Goal: Check status: Check status

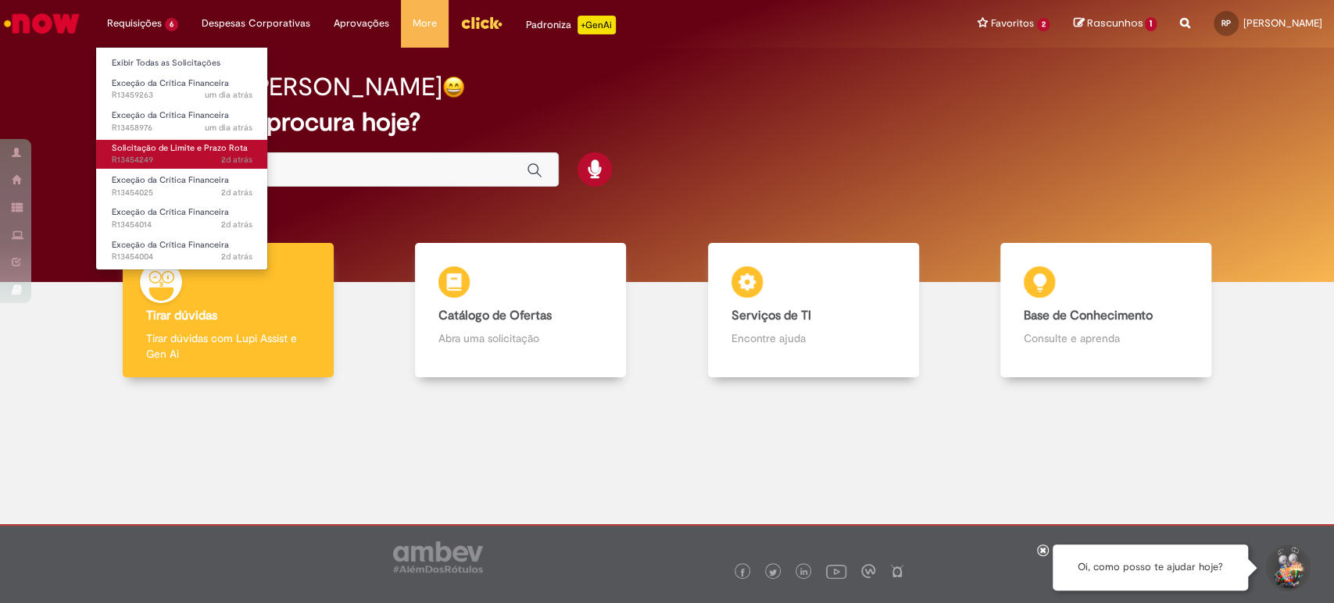
click at [150, 165] on span "2d atrás 2 dias atrás R13454249" at bounding box center [182, 160] width 141 height 13
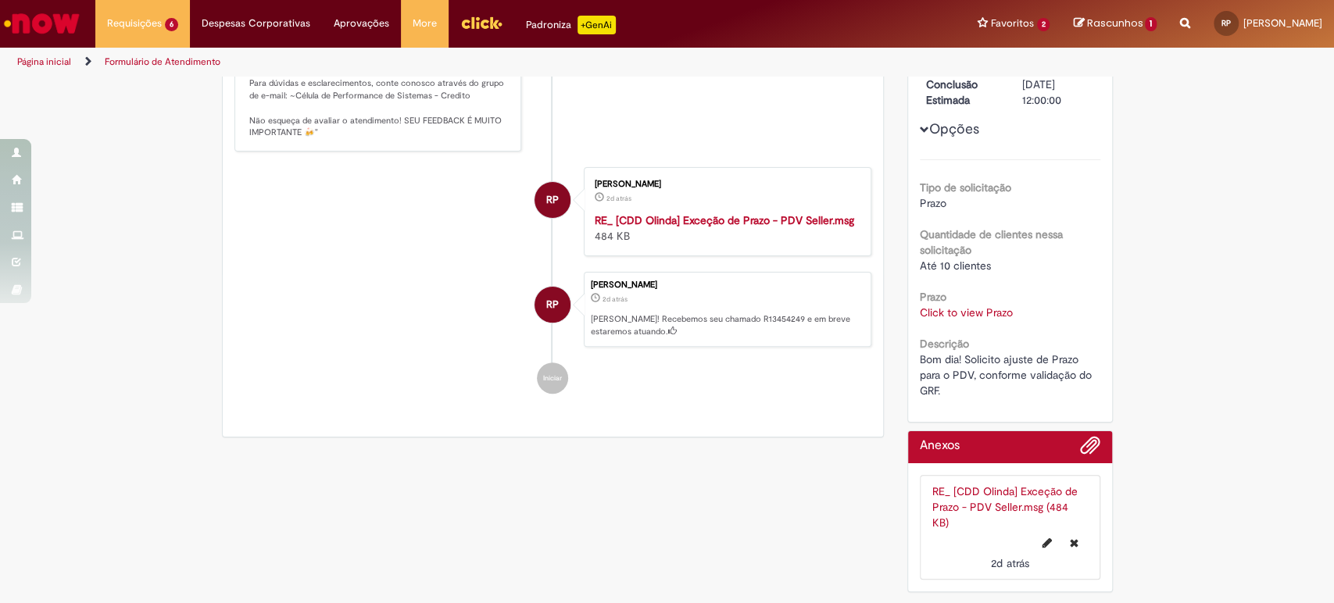
scroll to position [302, 0]
click at [960, 306] on link "Click to view Prazo" at bounding box center [966, 313] width 93 height 14
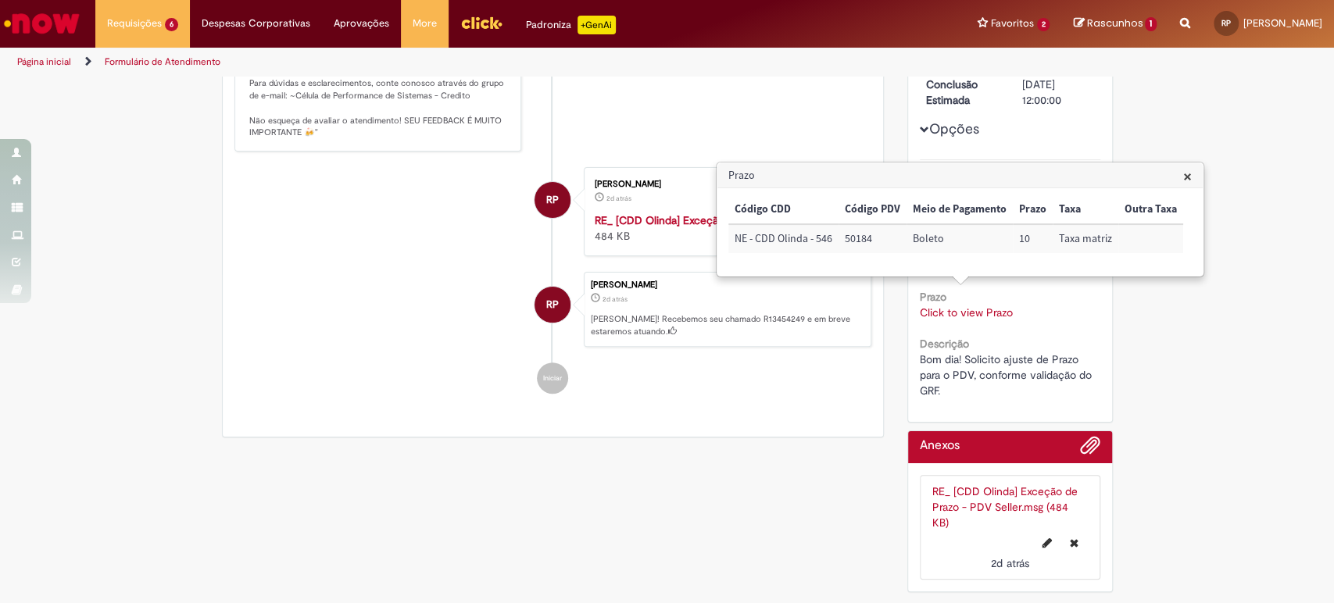
click at [859, 236] on td "50184" at bounding box center [873, 238] width 68 height 29
copy td "50184"
click at [762, 97] on li "JC [PERSON_NAME] 6h atrás 6 horas atrás Comentários adicionais Solução Proposta…" at bounding box center [553, 51] width 638 height 202
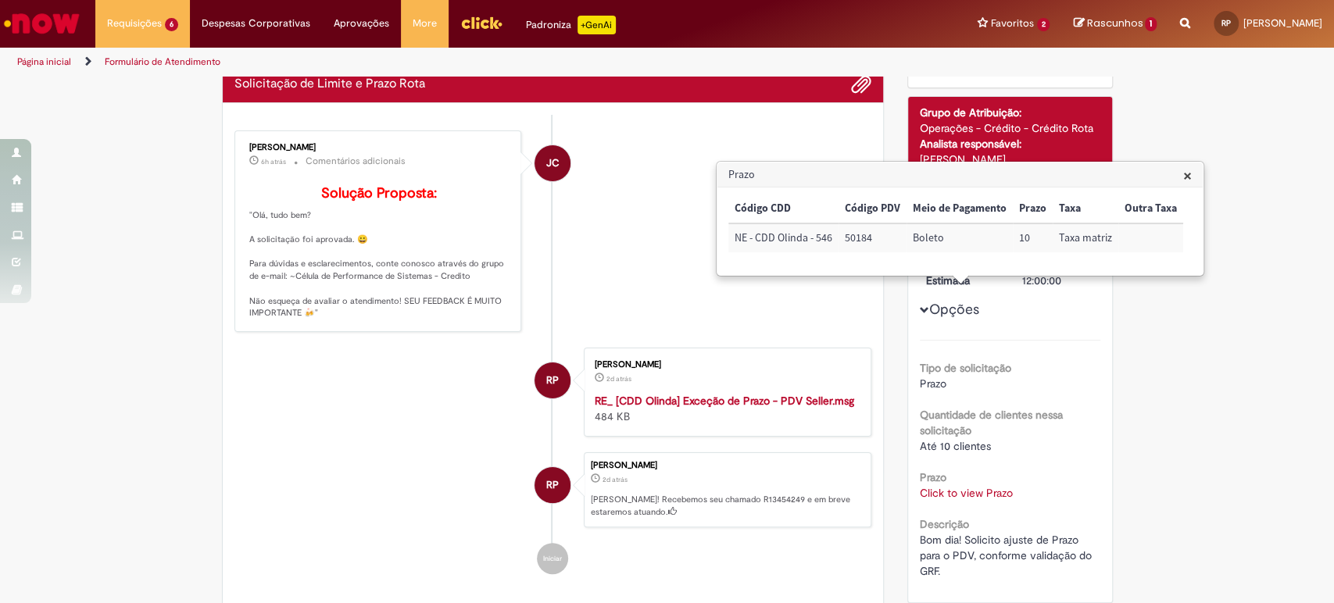
scroll to position [100, 0]
